Goal: Book appointment/travel/reservation

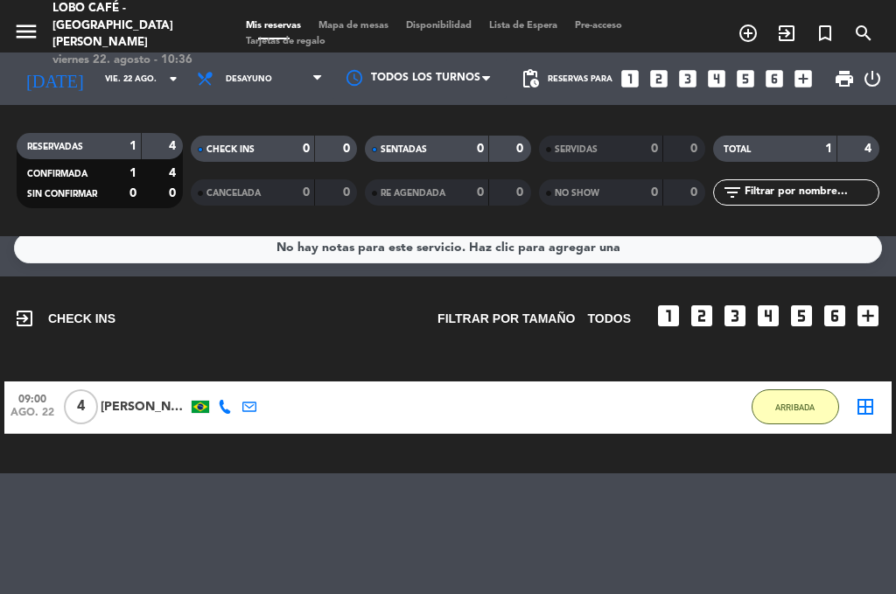
scroll to position [21, 0]
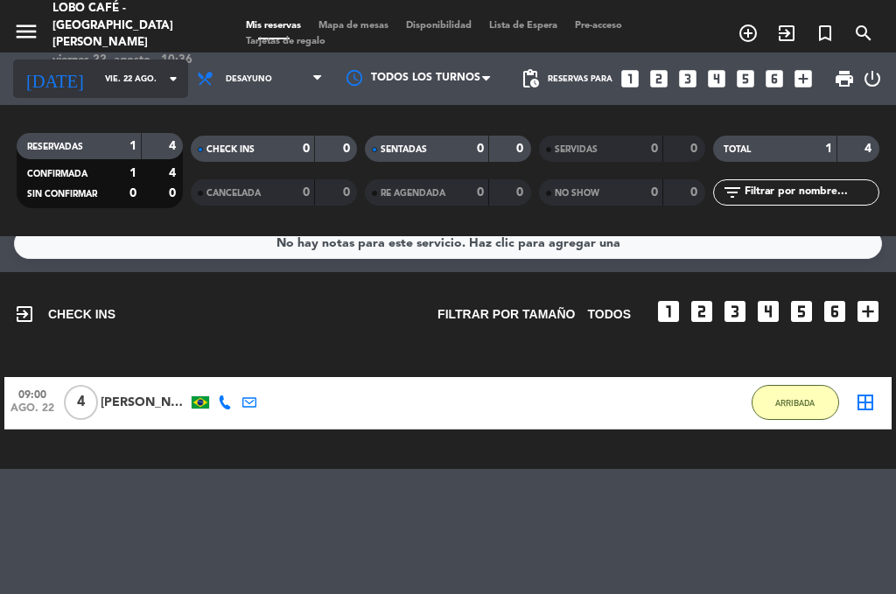
click at [96, 76] on input "vie. 22 ago." at bounding box center [153, 79] width 115 height 27
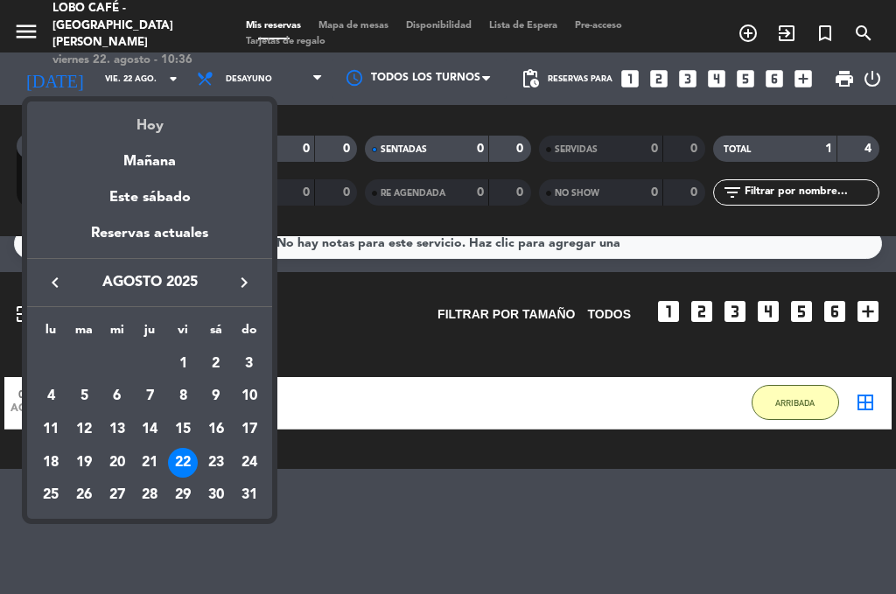
click at [156, 125] on div "Hoy" at bounding box center [149, 120] width 245 height 36
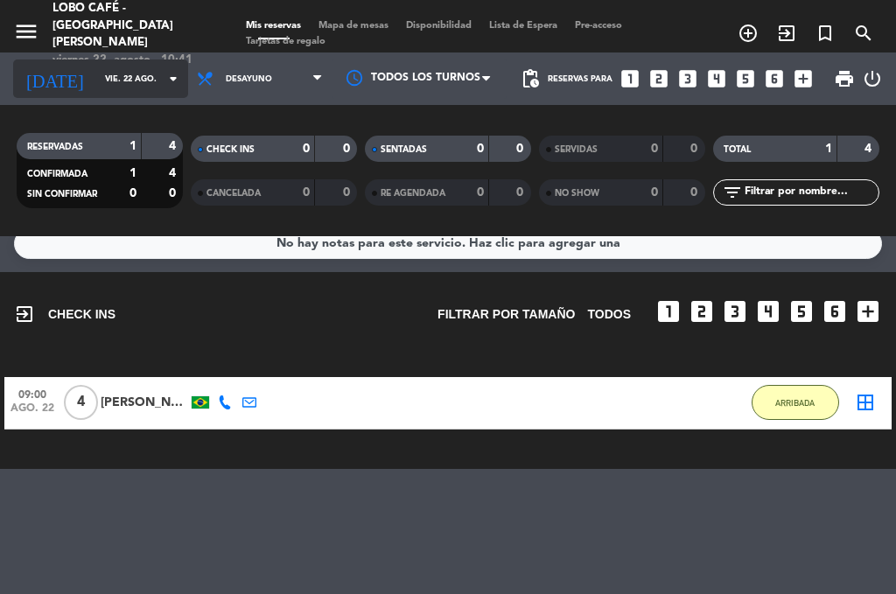
click at [108, 81] on input "vie. 22 ago." at bounding box center [153, 79] width 115 height 27
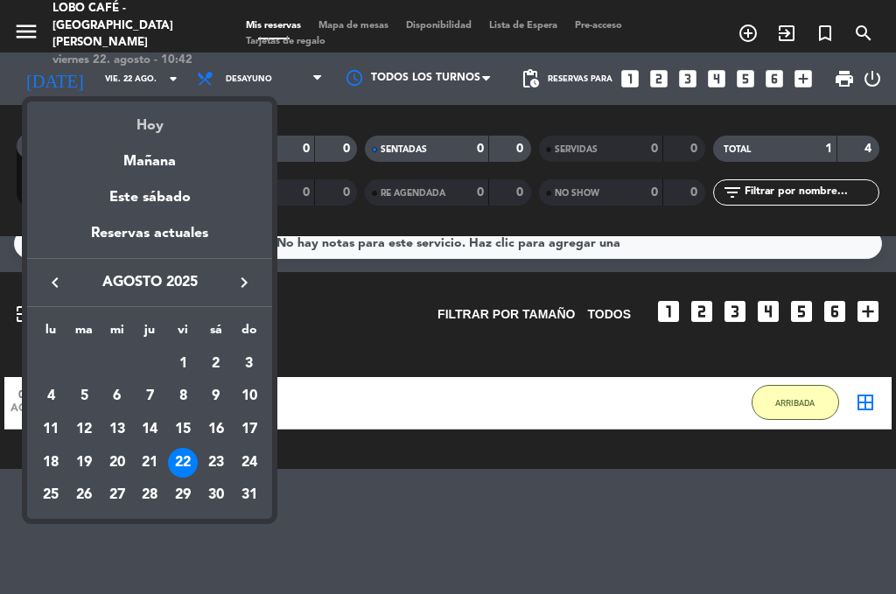
click at [132, 133] on div "Hoy" at bounding box center [149, 120] width 245 height 36
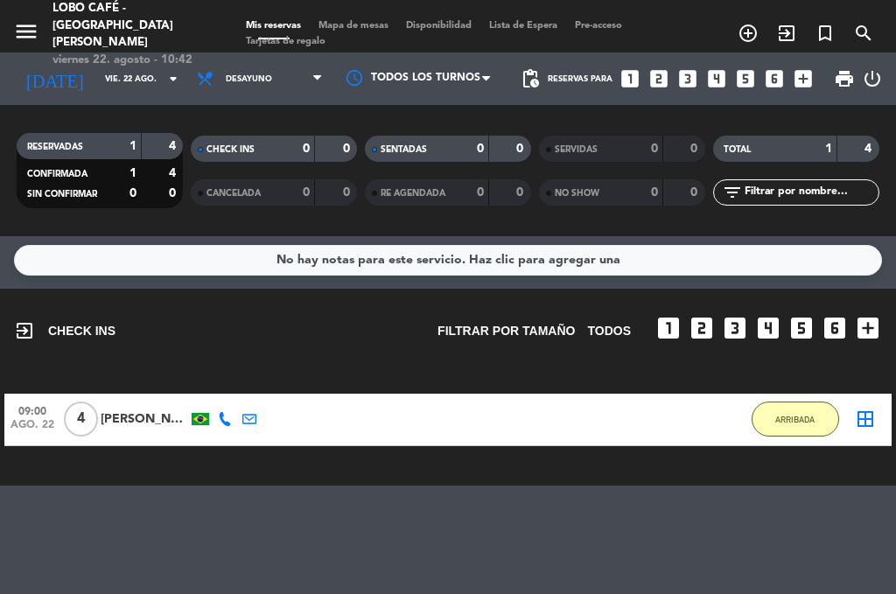
scroll to position [0, 0]
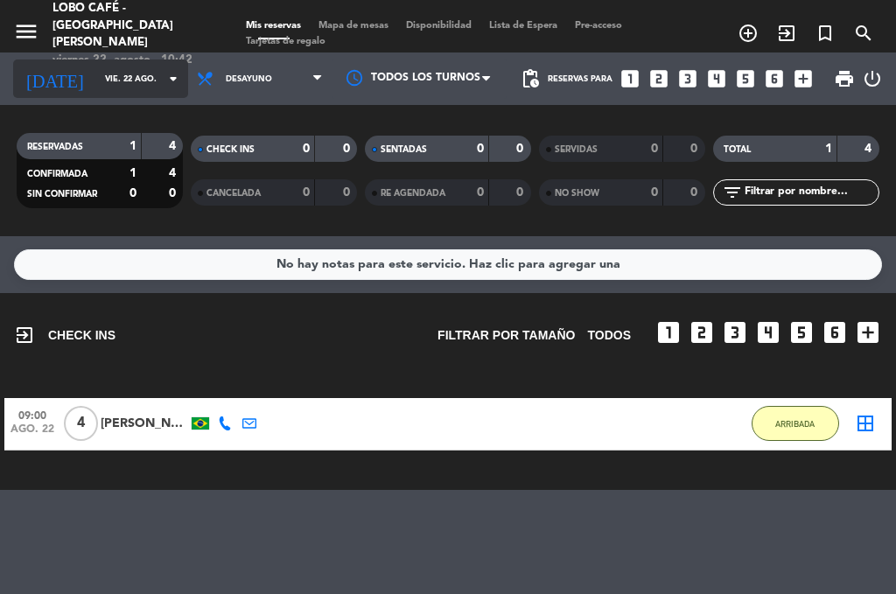
click at [124, 74] on input "vie. 22 ago." at bounding box center [153, 79] width 115 height 27
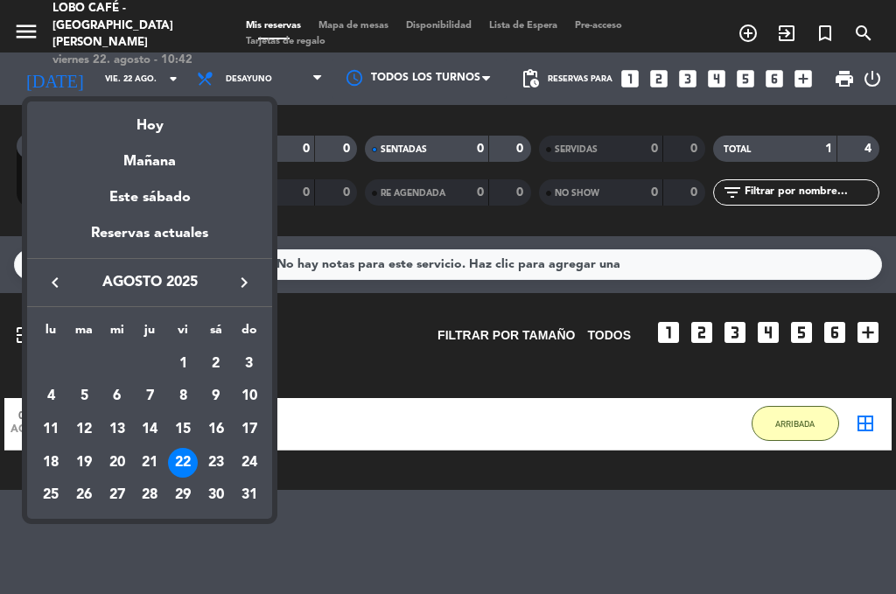
click at [142, 67] on div at bounding box center [448, 297] width 896 height 594
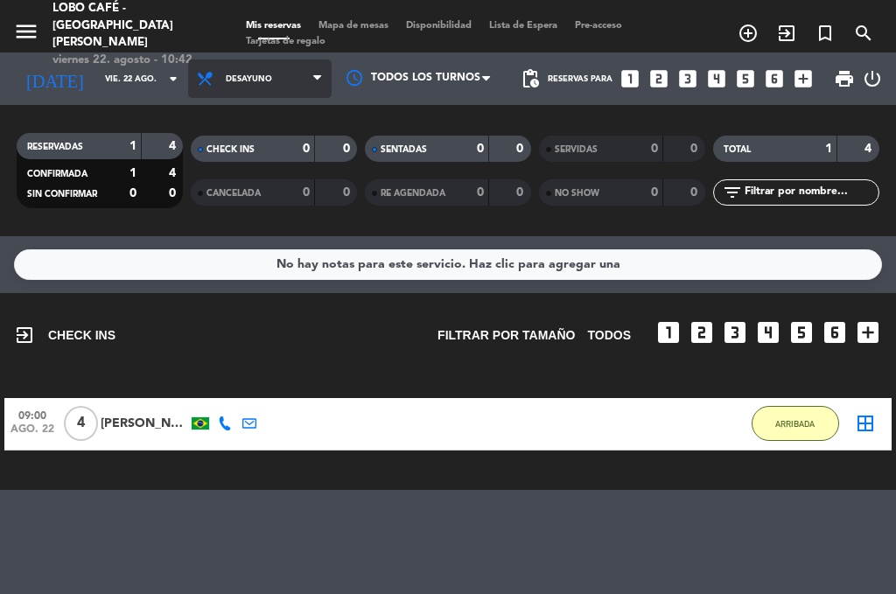
click at [196, 73] on icon at bounding box center [208, 79] width 25 height 18
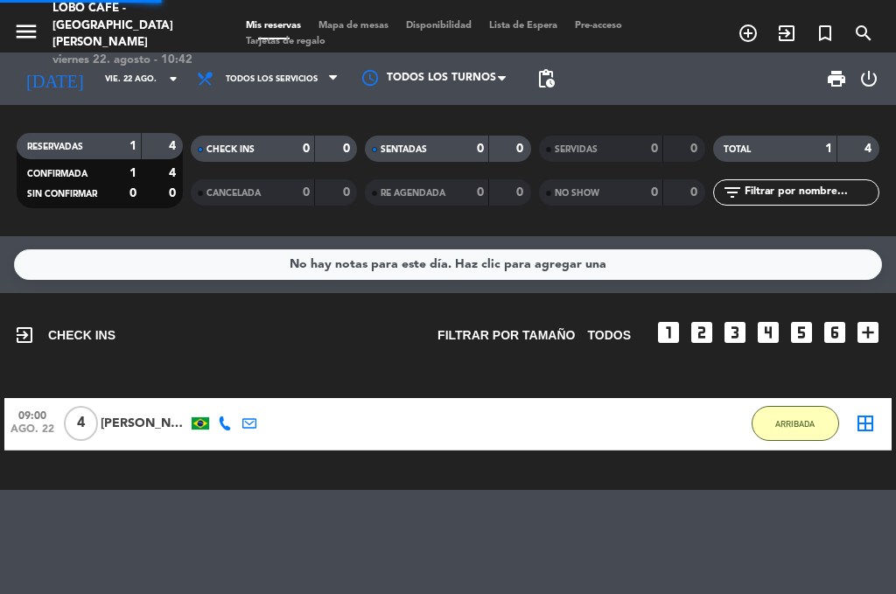
click at [223, 111] on div "menu Lobo Café - [GEOGRAPHIC_DATA][PERSON_NAME] [DATE] 22. agosto - 10:42 Mis r…" at bounding box center [448, 118] width 896 height 236
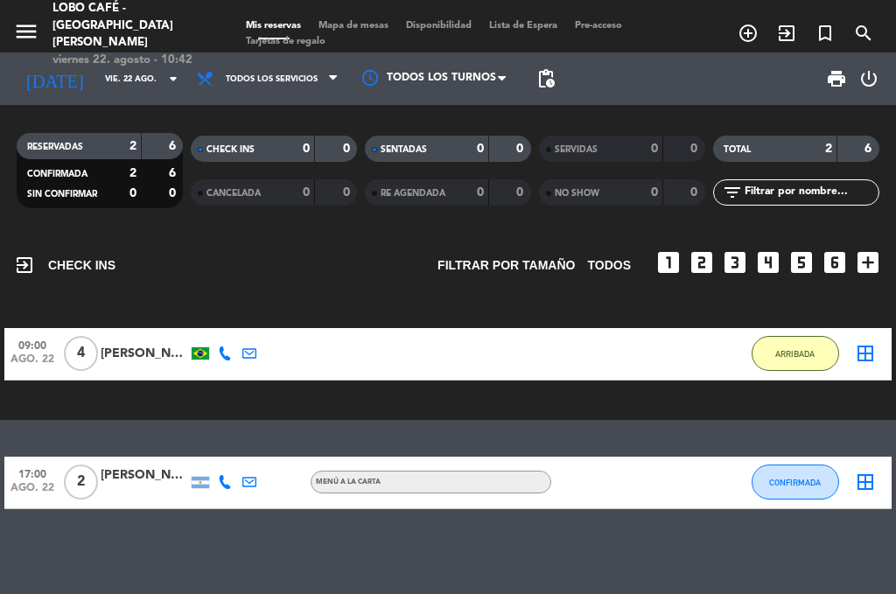
scroll to position [16, 0]
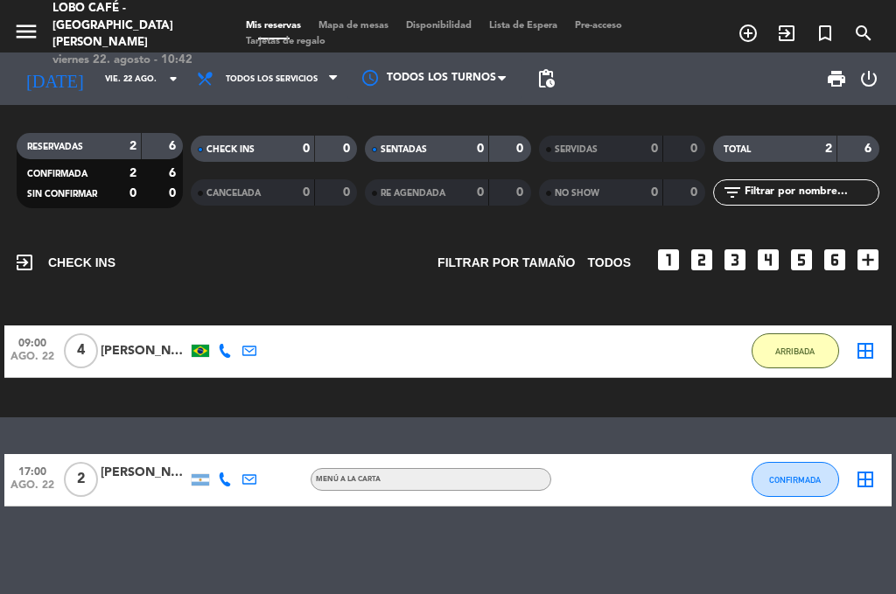
click at [127, 489] on div at bounding box center [145, 490] width 88 height 14
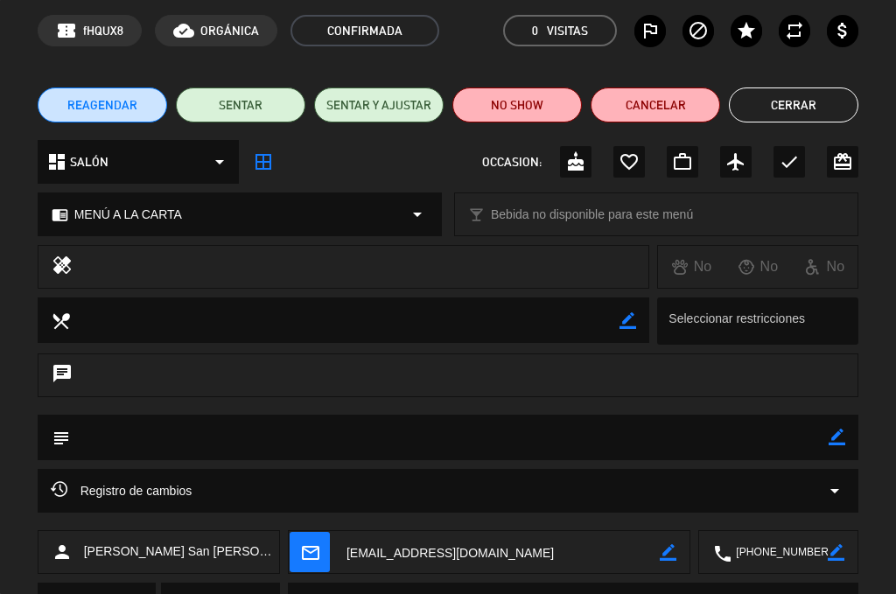
scroll to position [0, 0]
